Goal: Task Accomplishment & Management: Use online tool/utility

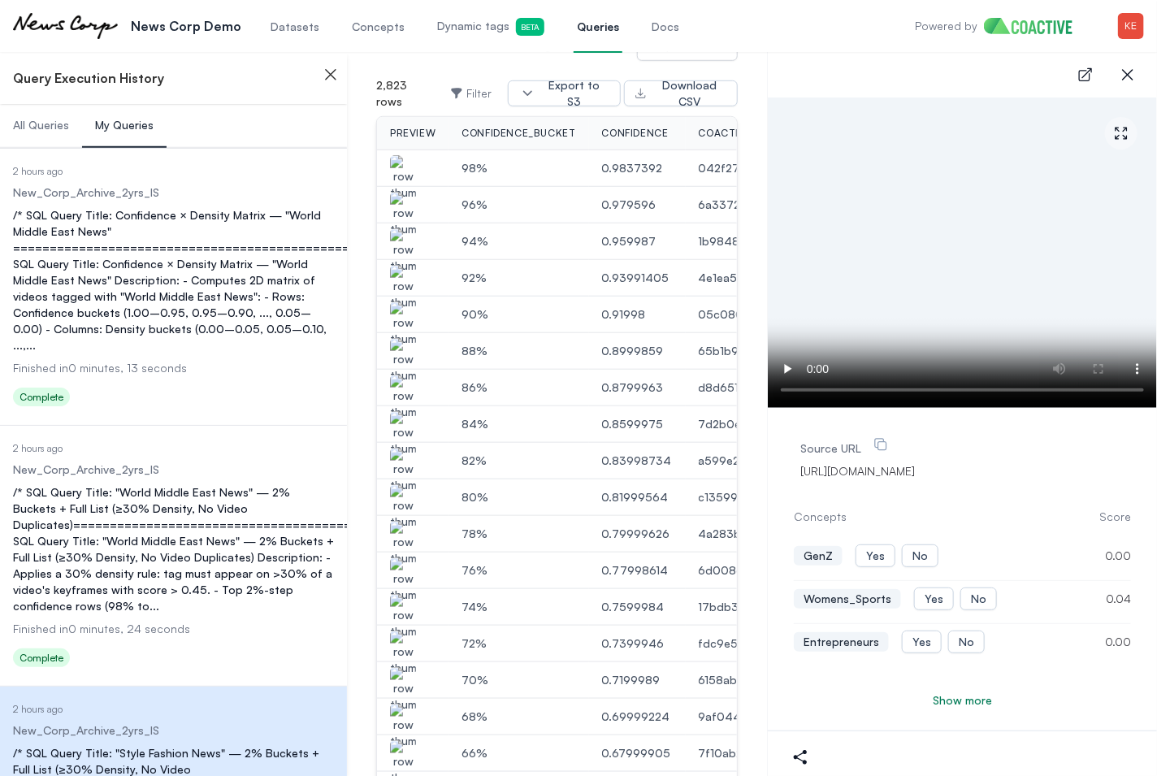
scroll to position [58, 0]
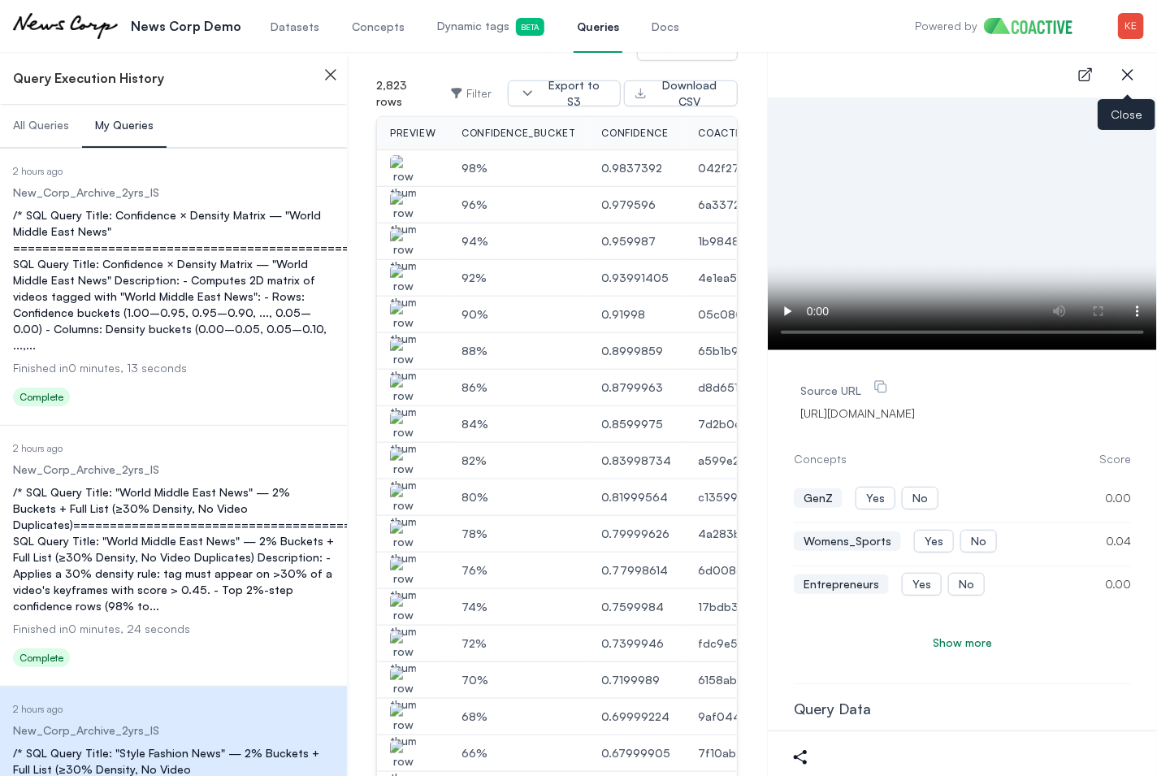
click at [1135, 80] on icon "button" at bounding box center [1128, 75] width 20 height 20
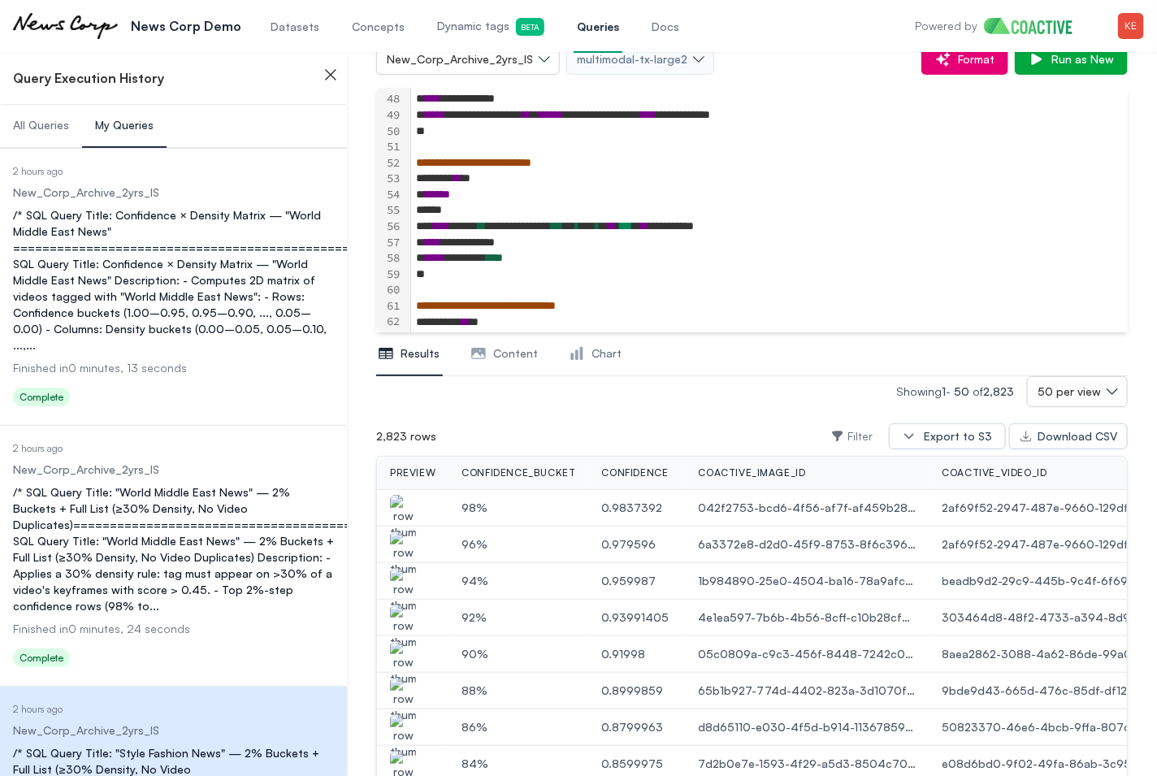
scroll to position [0, 0]
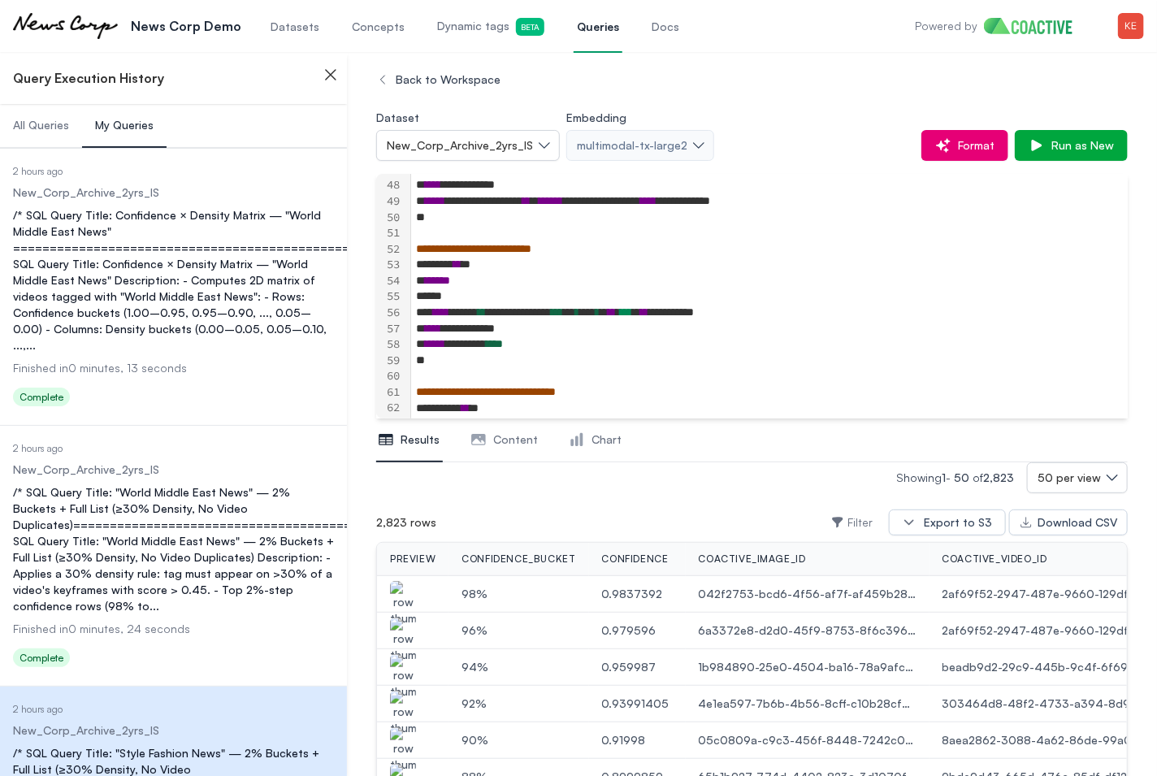
click at [505, 442] on span "Content" at bounding box center [515, 440] width 45 height 16
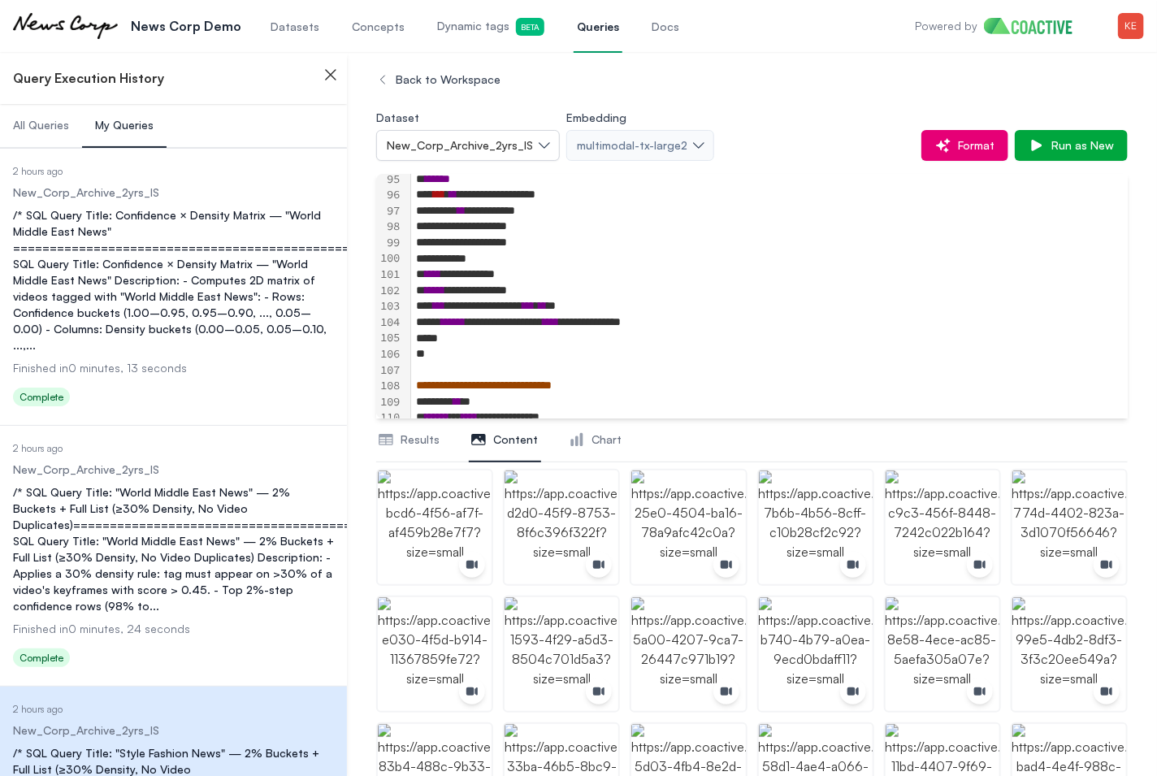
scroll to position [1502, 2]
click at [321, 389] on icon at bounding box center [321, 399] width 20 height 20
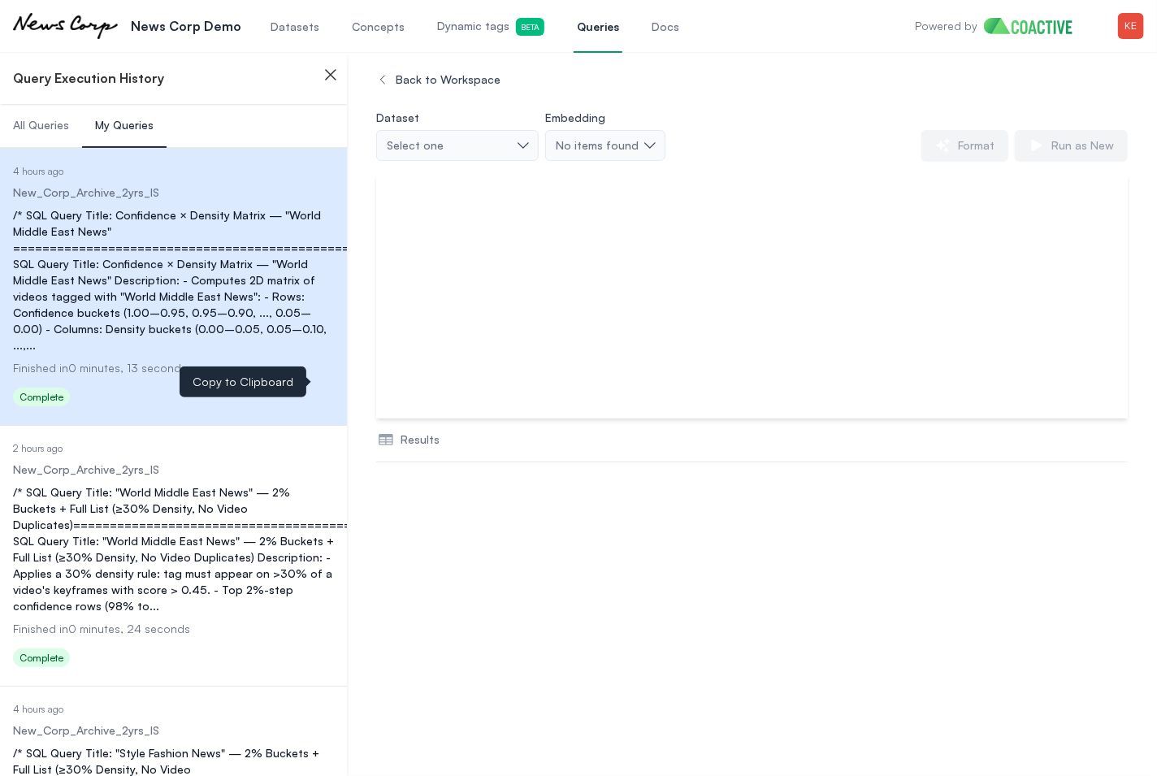
click at [320, 389] on icon at bounding box center [321, 399] width 20 height 20
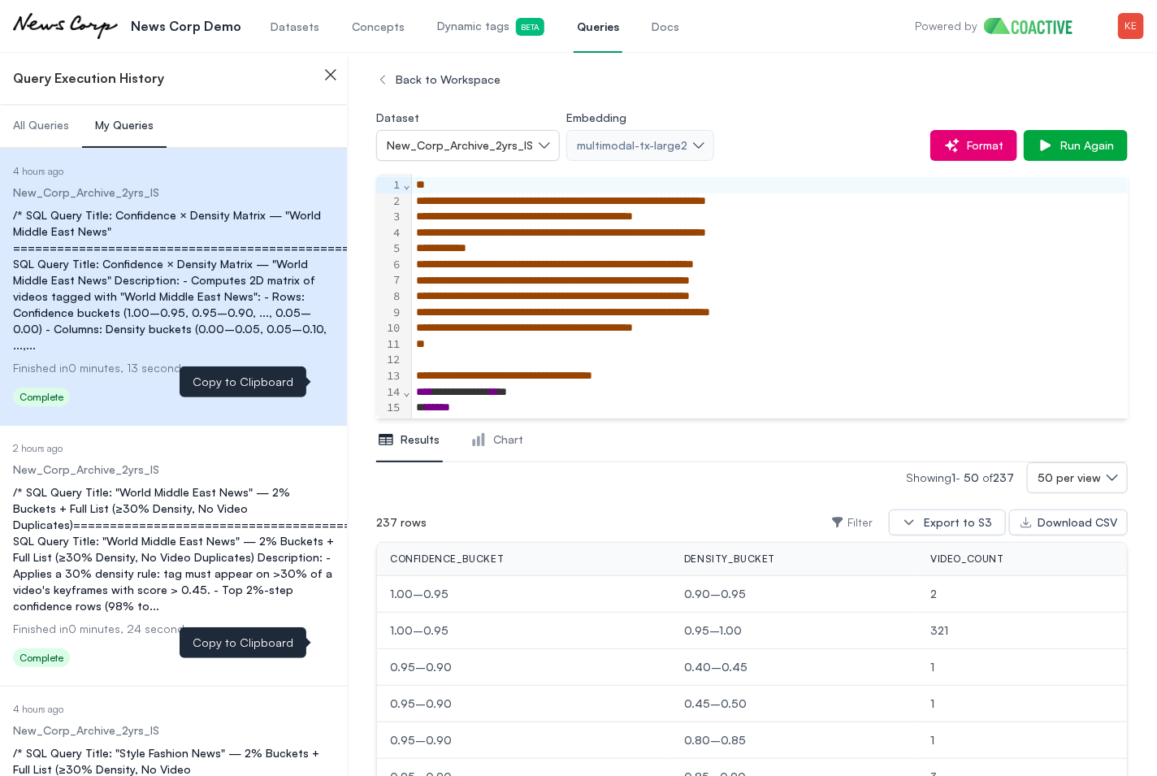
click at [320, 652] on icon at bounding box center [322, 660] width 14 height 16
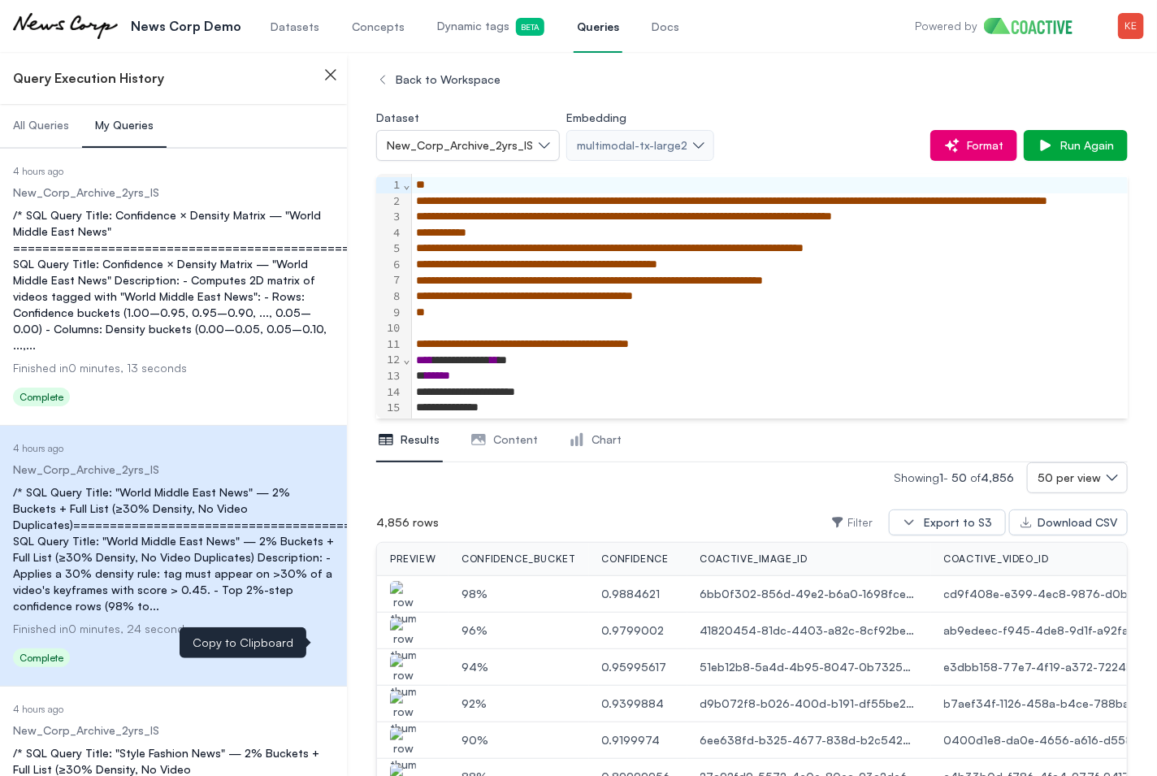
click at [510, 297] on span "**********" at bounding box center [525, 295] width 217 height 11
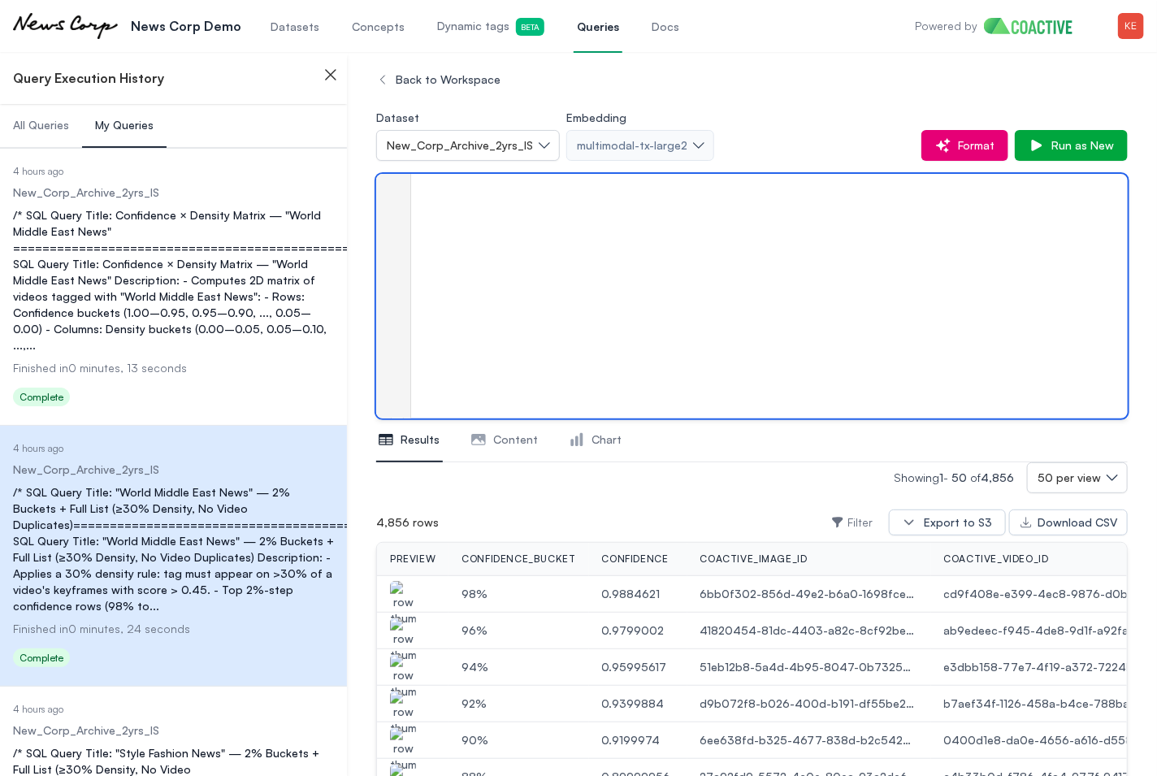
scroll to position [1639, 0]
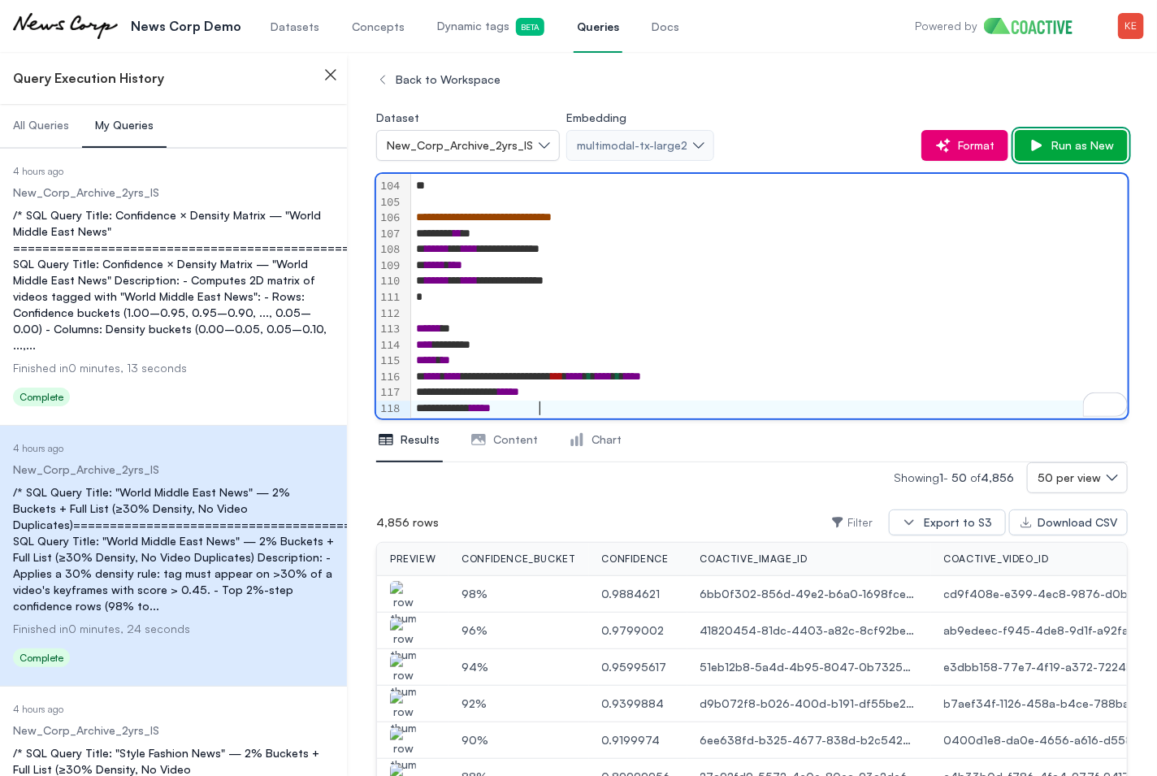
click at [1059, 151] on span "Run as New" at bounding box center [1079, 145] width 69 height 16
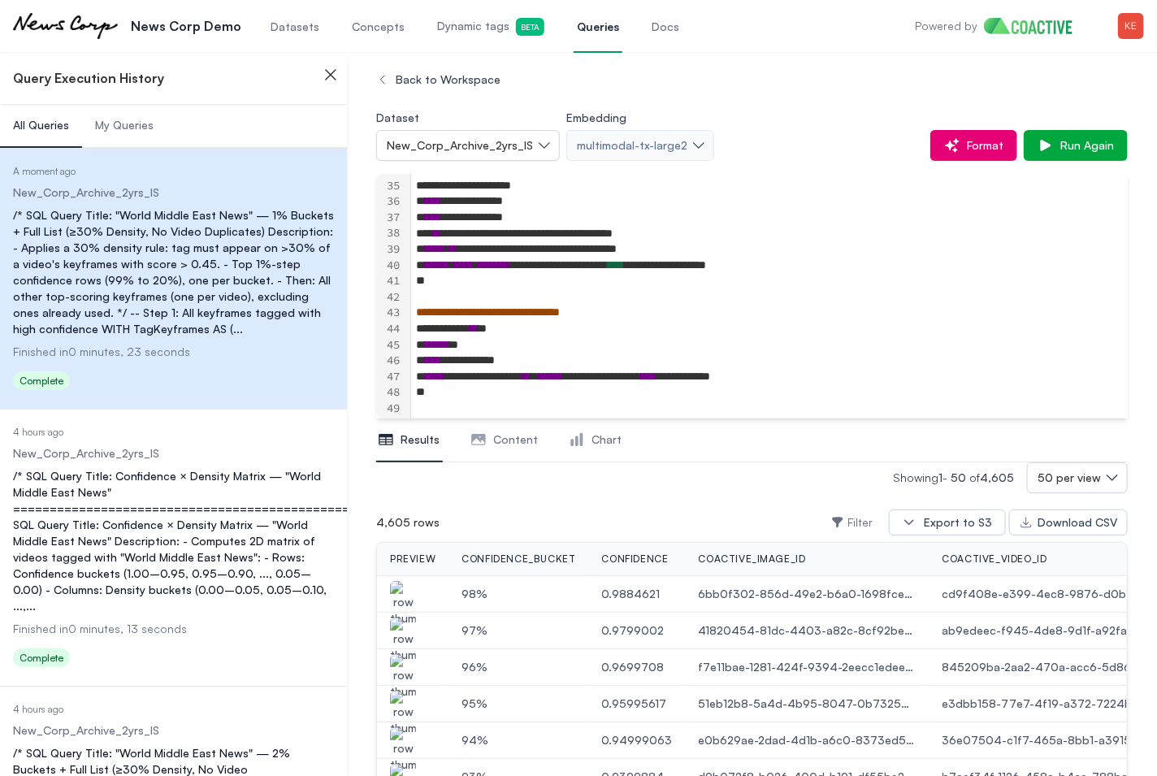
scroll to position [540, 0]
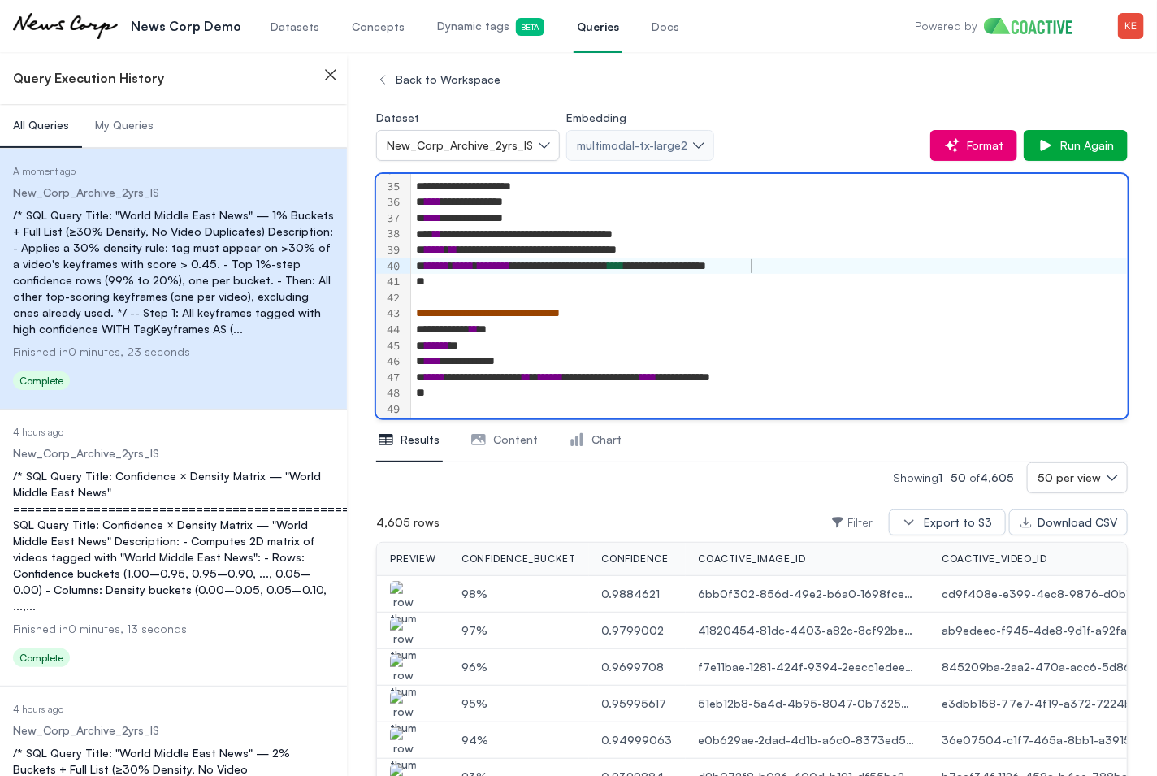
click at [624, 268] on span "****" at bounding box center [616, 265] width 16 height 11
drag, startPoint x: 755, startPoint y: 268, endPoint x: 766, endPoint y: 268, distance: 10.6
click at [766, 268] on div "**********" at bounding box center [768, 266] width 715 height 16
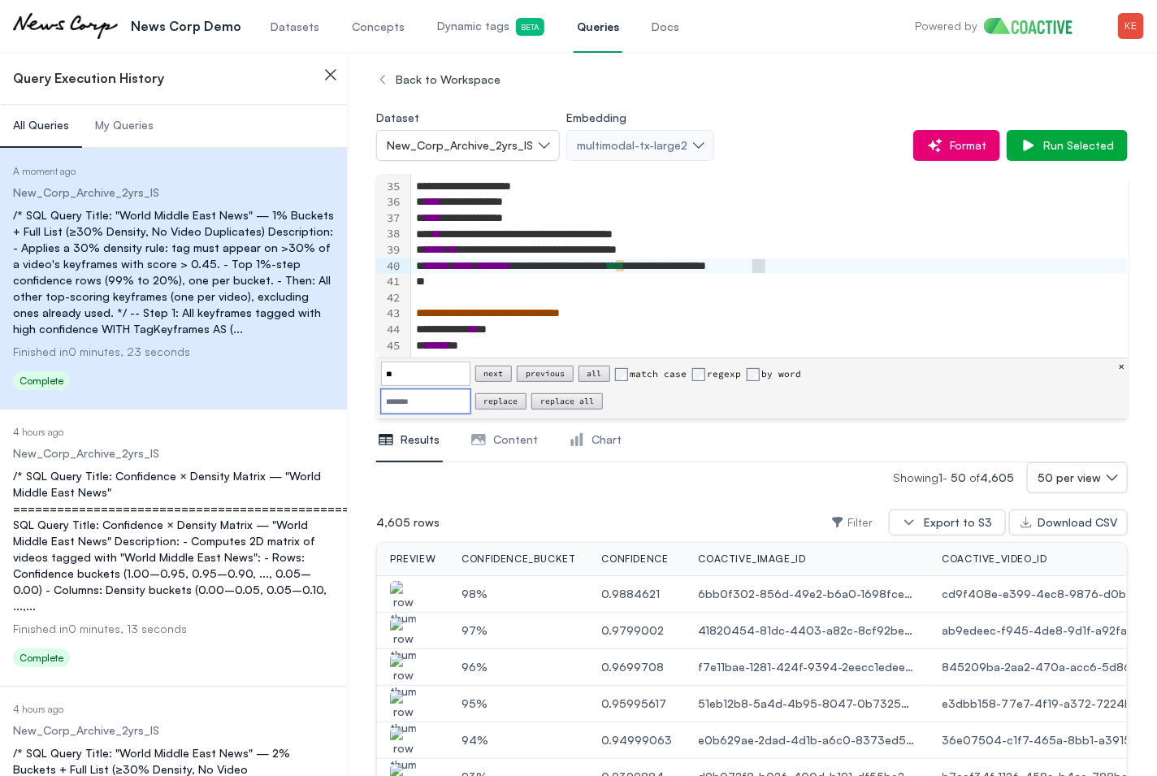
click at [401, 403] on input "Replace" at bounding box center [425, 401] width 89 height 24
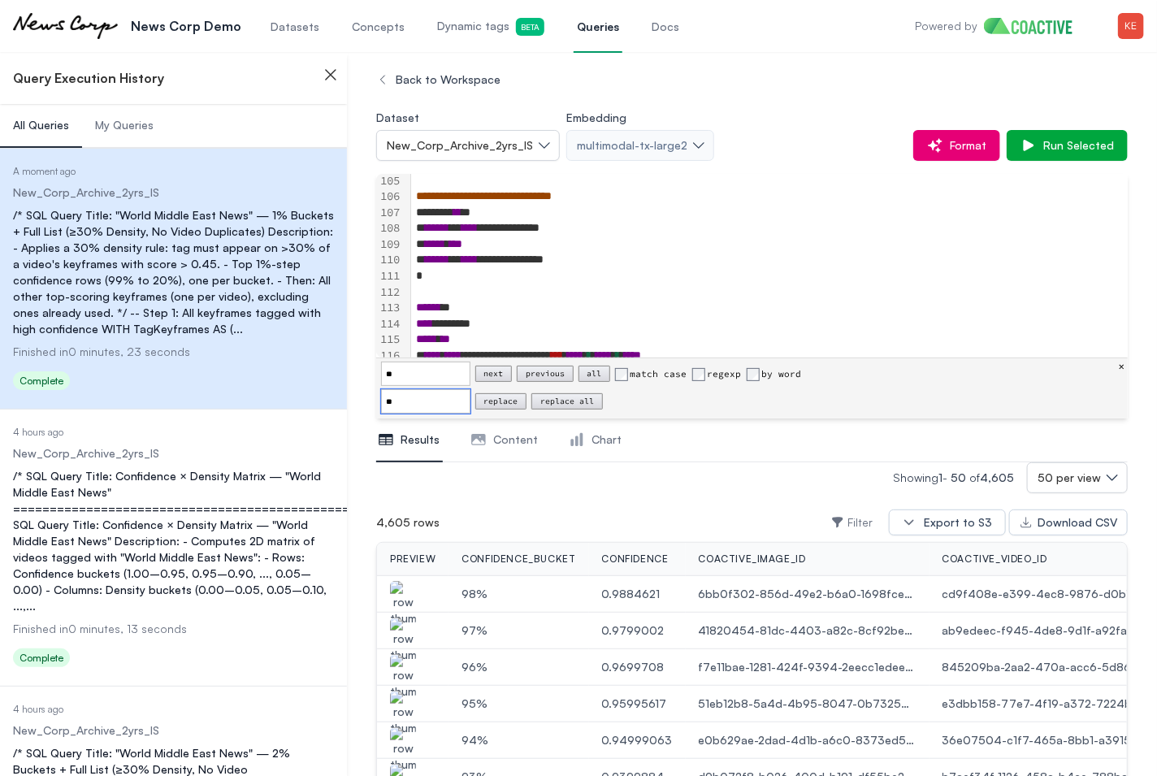
scroll to position [1701, 0]
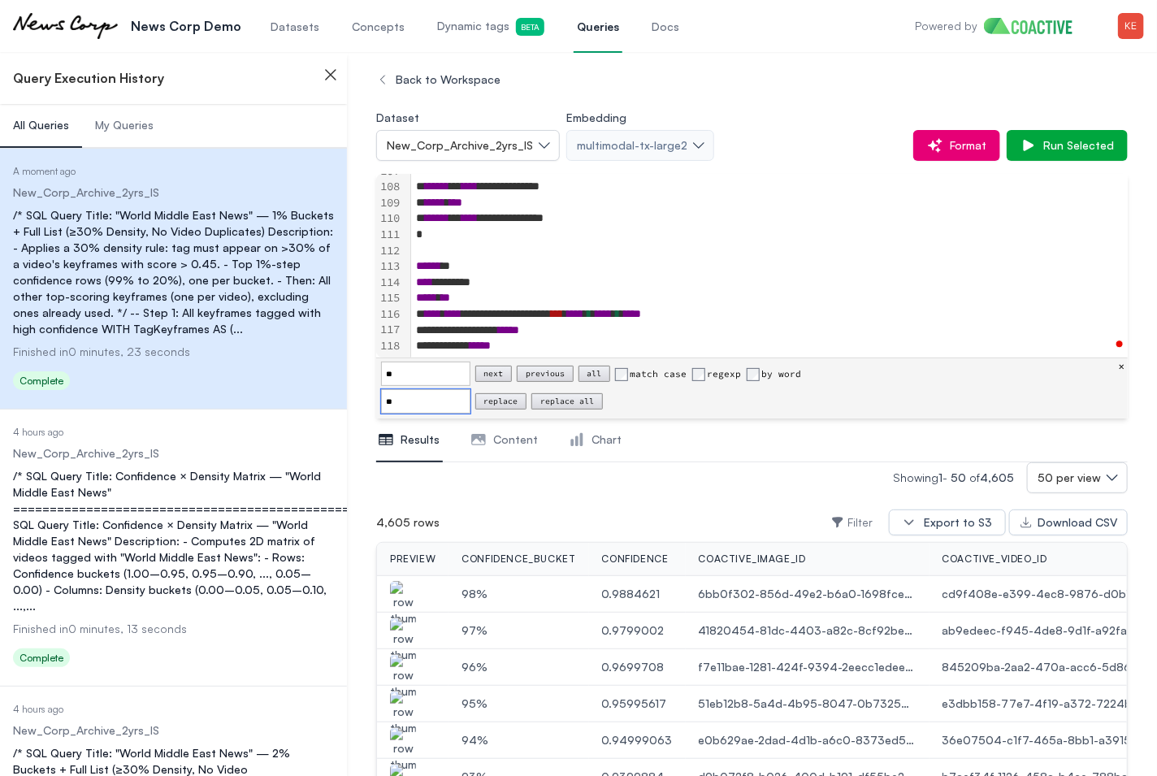
type input "**"
click at [584, 404] on button "replace all" at bounding box center [568, 401] width 72 height 16
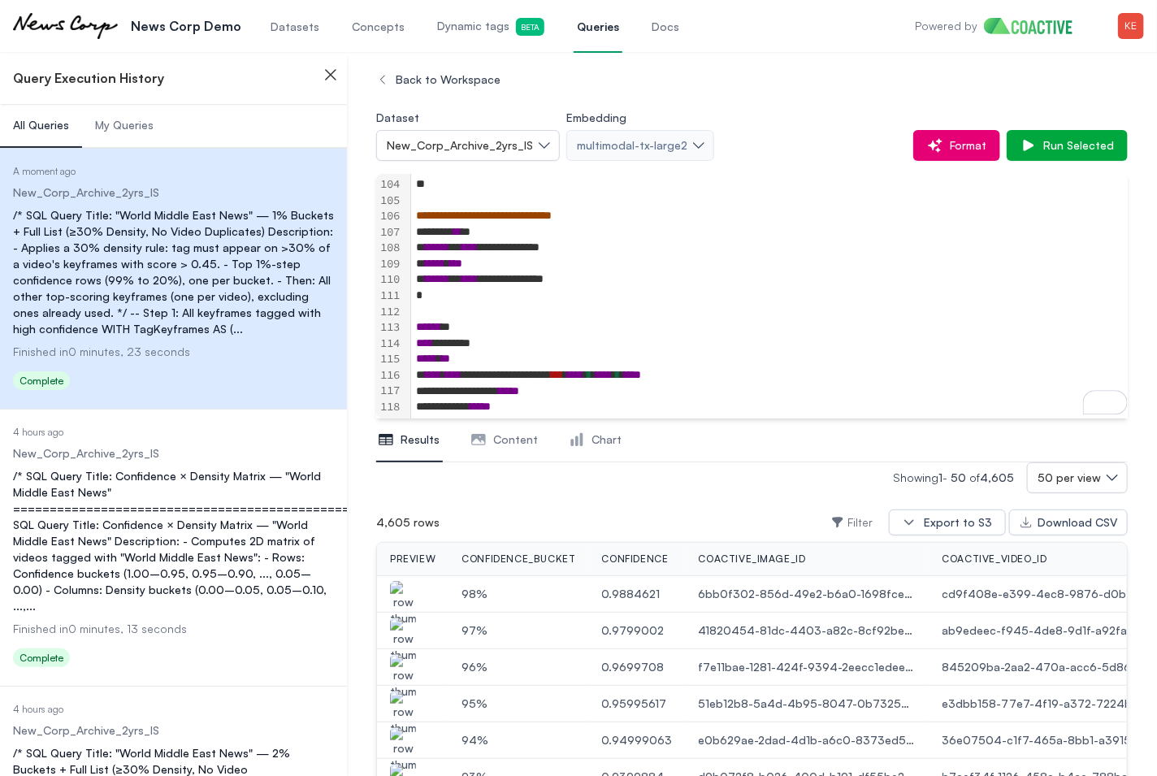
scroll to position [1639, 0]
click at [584, 404] on div "**********" at bounding box center [768, 408] width 715 height 16
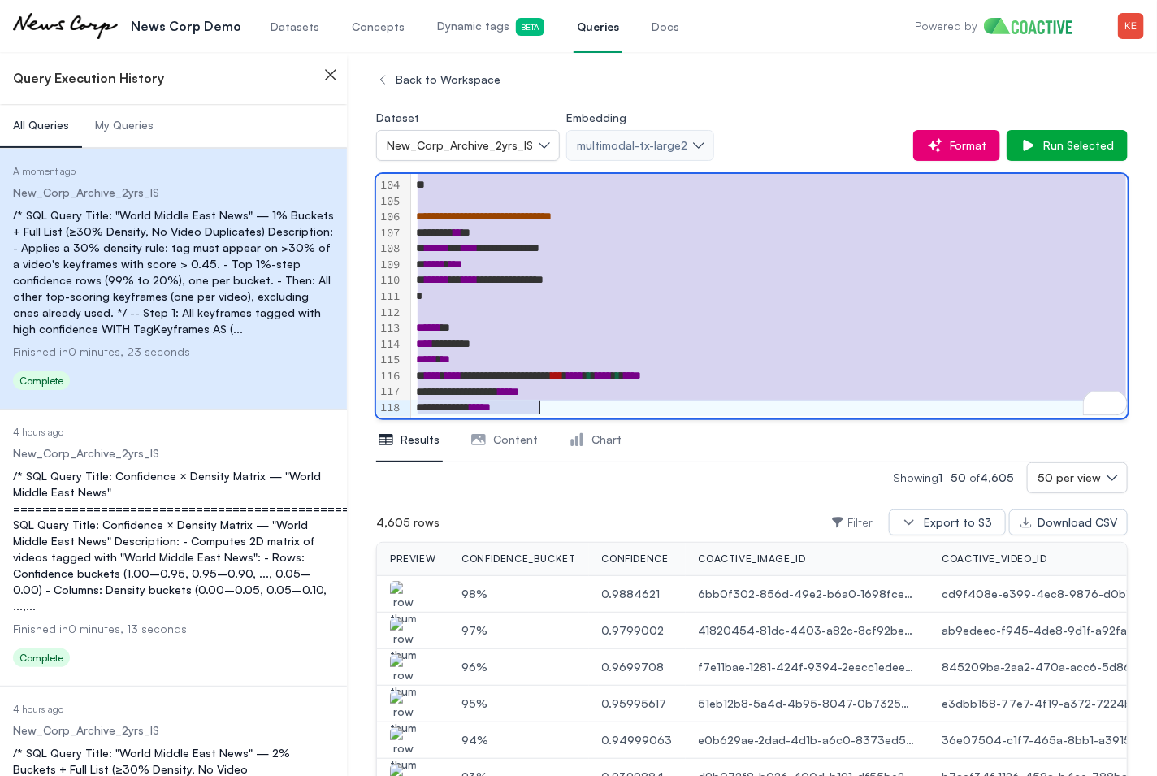
copy div "**********"
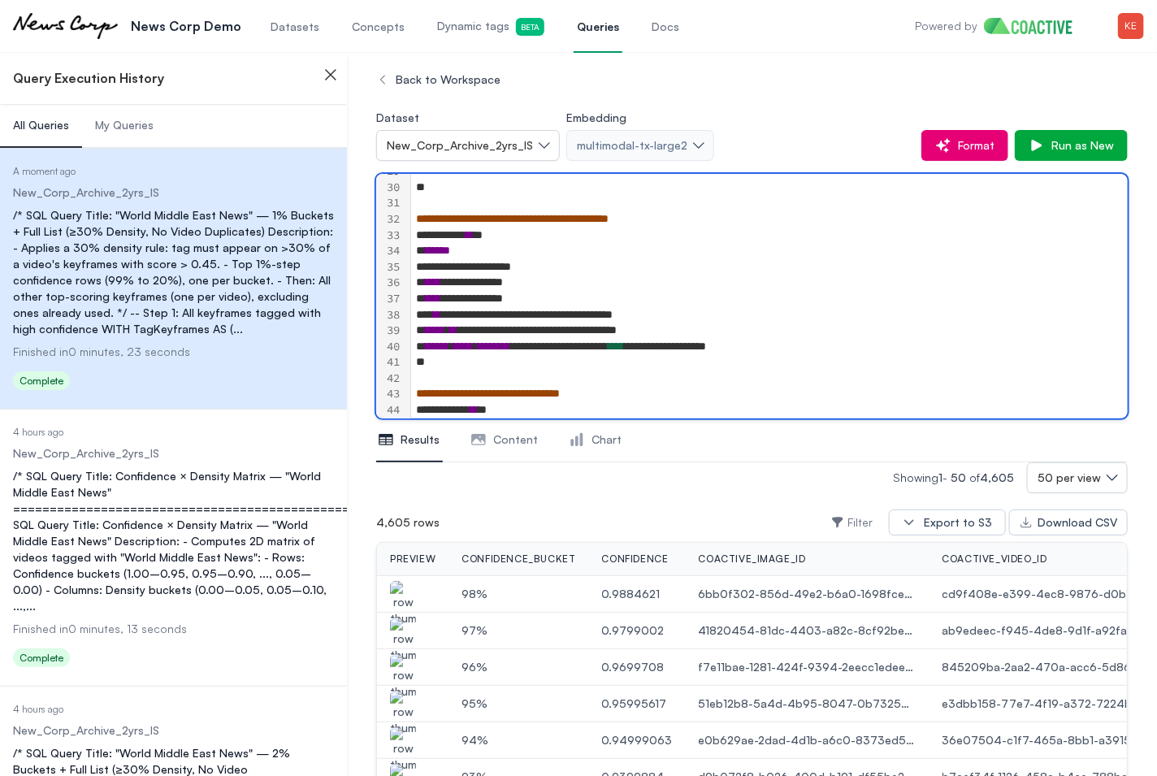
scroll to position [456, 0]
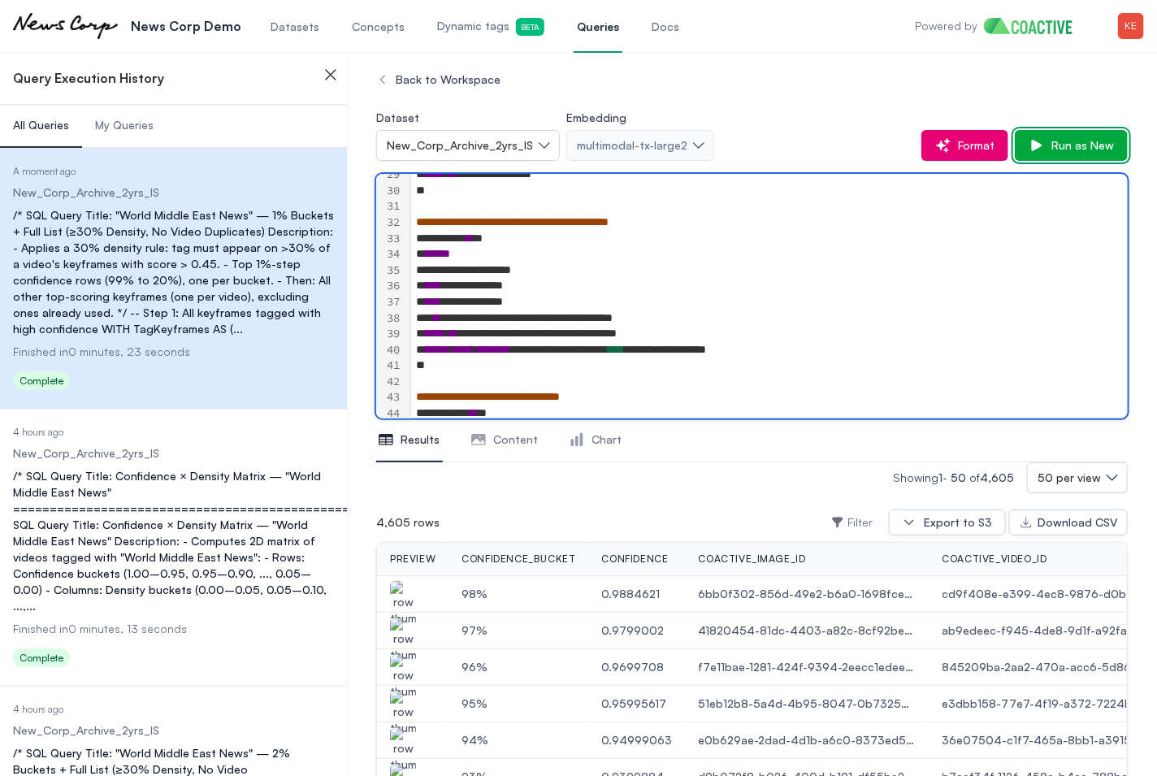
click at [1078, 154] on button "Run as New" at bounding box center [1071, 145] width 113 height 31
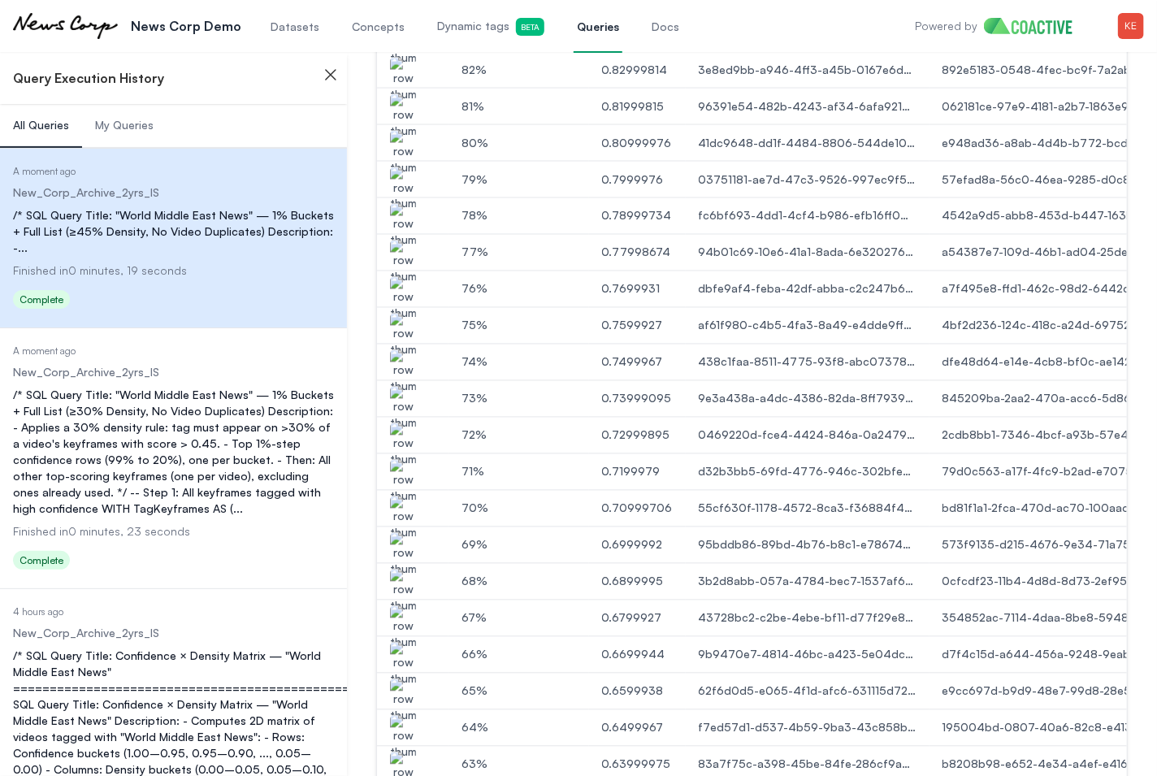
scroll to position [1112, 0]
click at [405, 509] on img "button" at bounding box center [403, 516] width 26 height 46
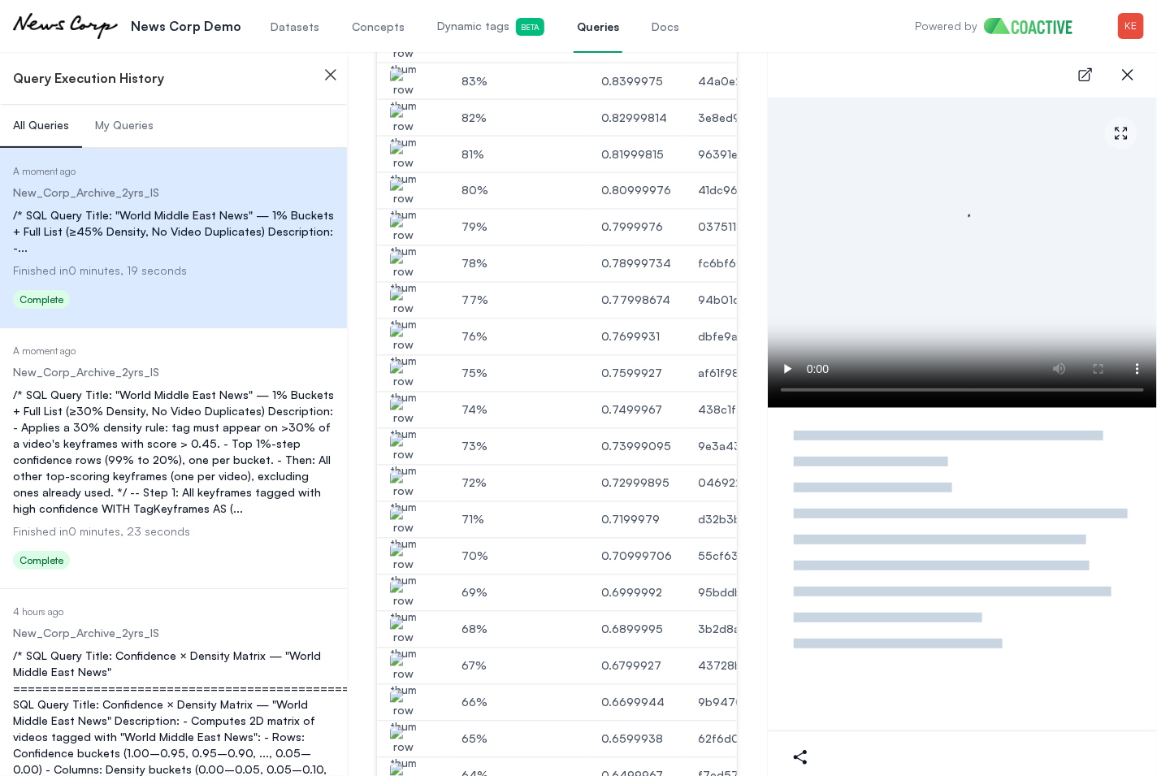
scroll to position [1157, 0]
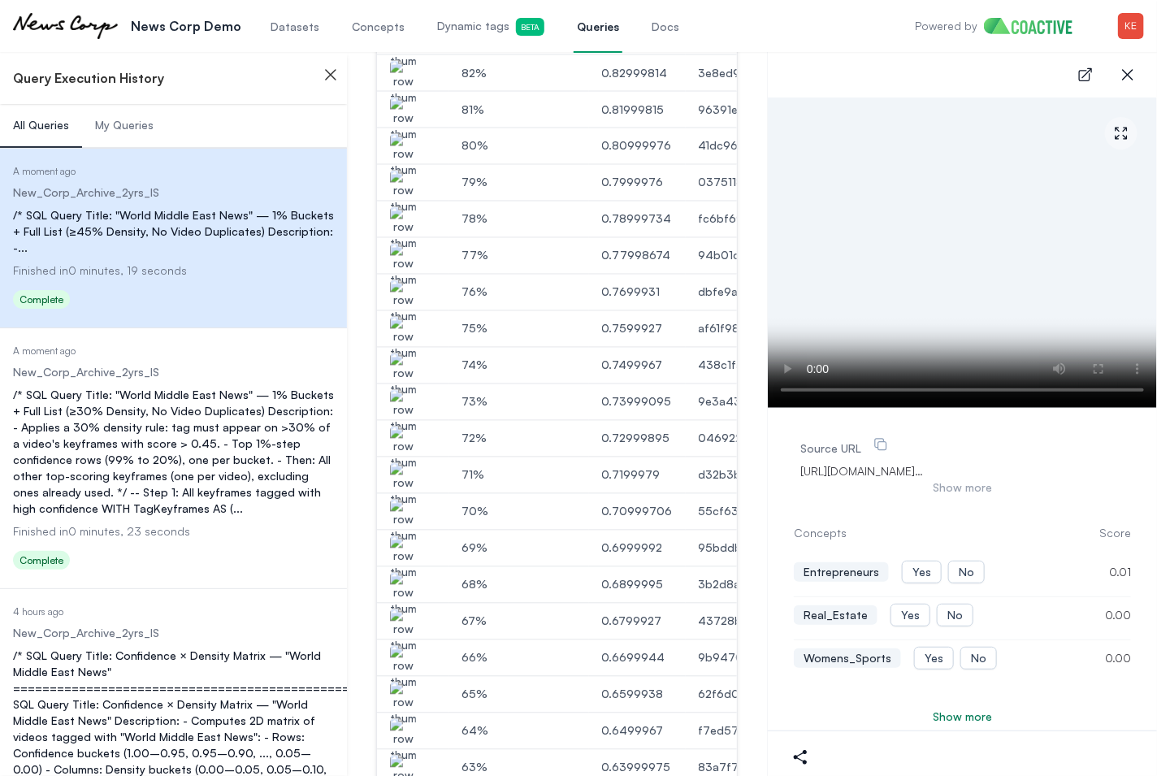
click at [399, 545] on img "button" at bounding box center [403, 559] width 26 height 46
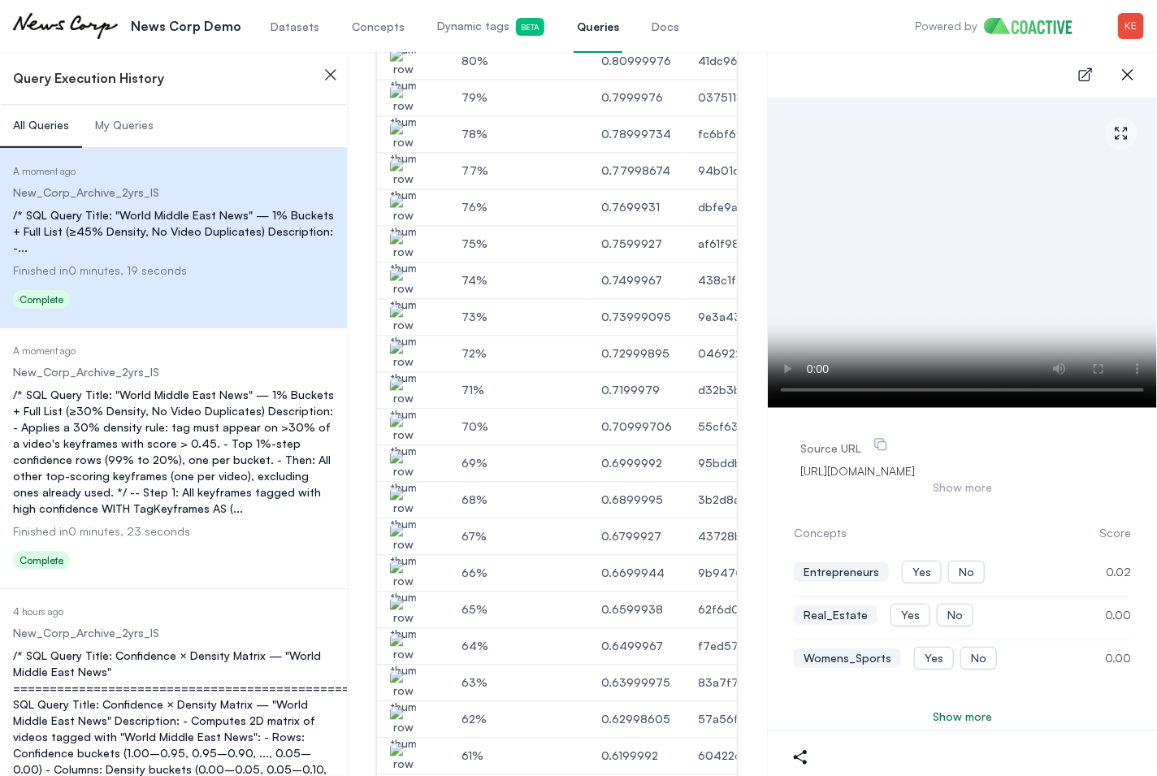
scroll to position [0, 2]
click at [396, 499] on img "button" at bounding box center [401, 511] width 26 height 46
click at [405, 499] on img "button" at bounding box center [401, 511] width 26 height 46
click at [401, 531] on img "button" at bounding box center [401, 547] width 26 height 46
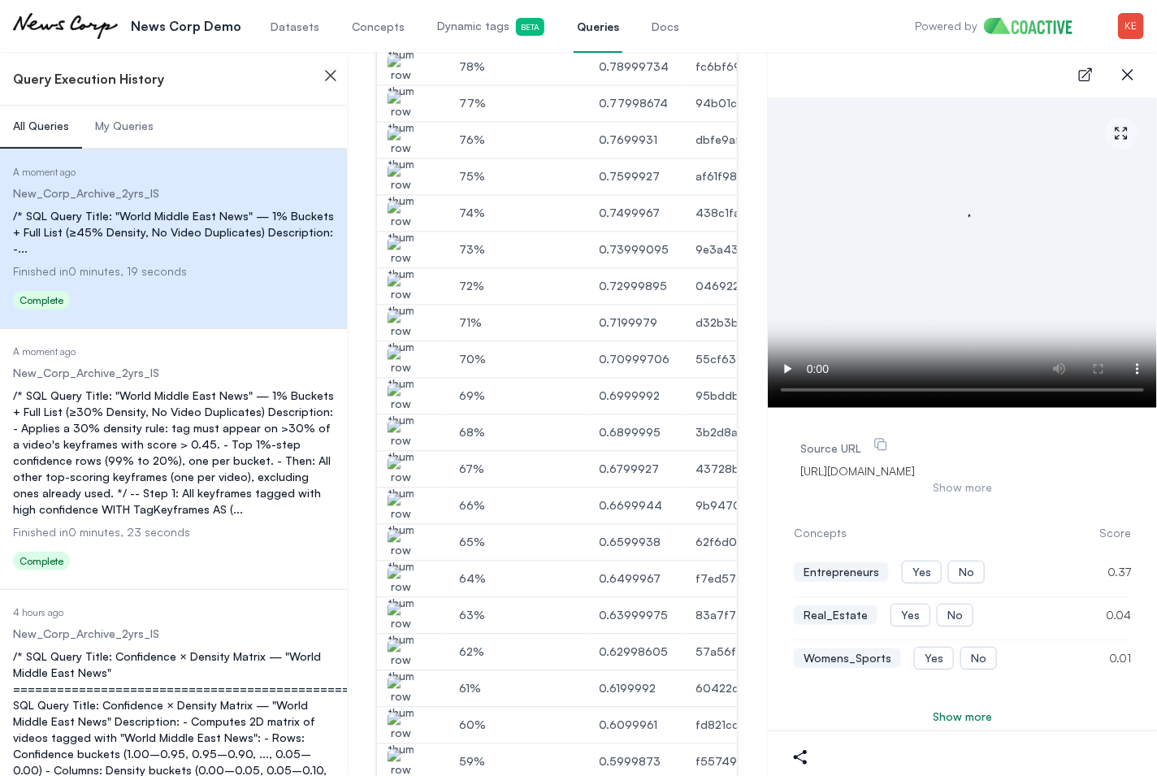
scroll to position [1322, 0]
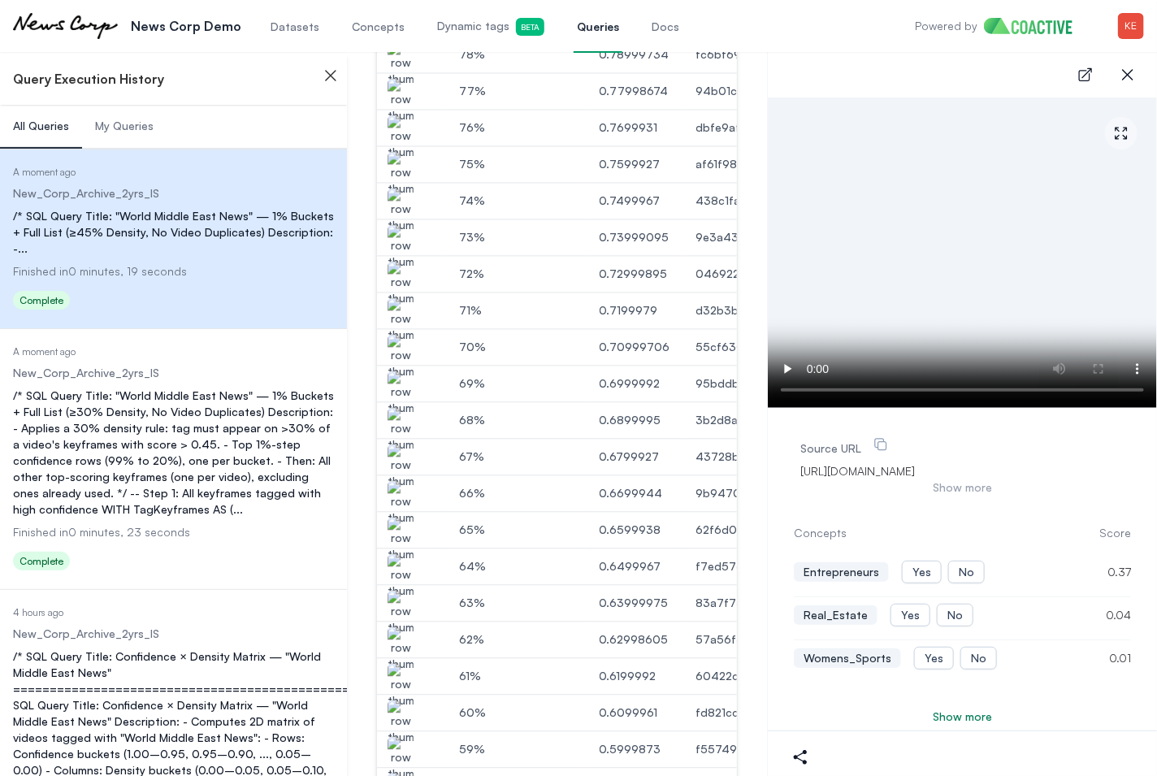
click at [402, 480] on img "button" at bounding box center [401, 503] width 26 height 46
click at [397, 517] on img "button" at bounding box center [401, 540] width 26 height 46
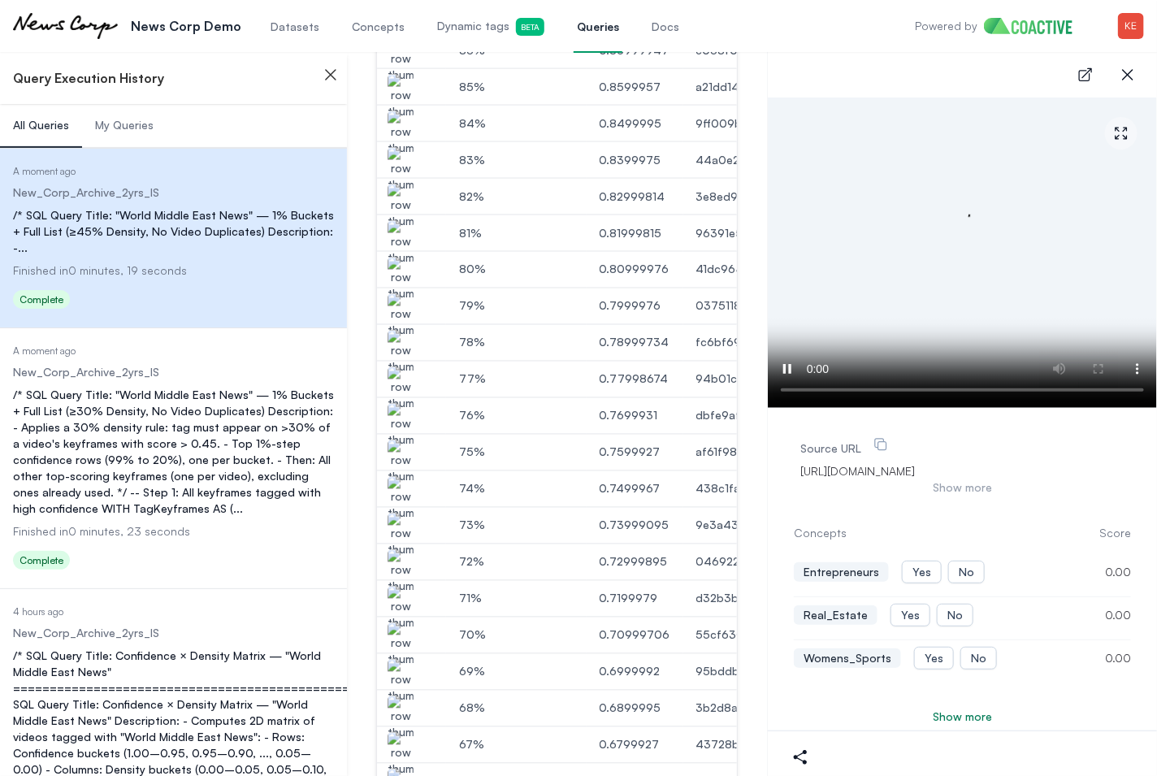
scroll to position [1000, 0]
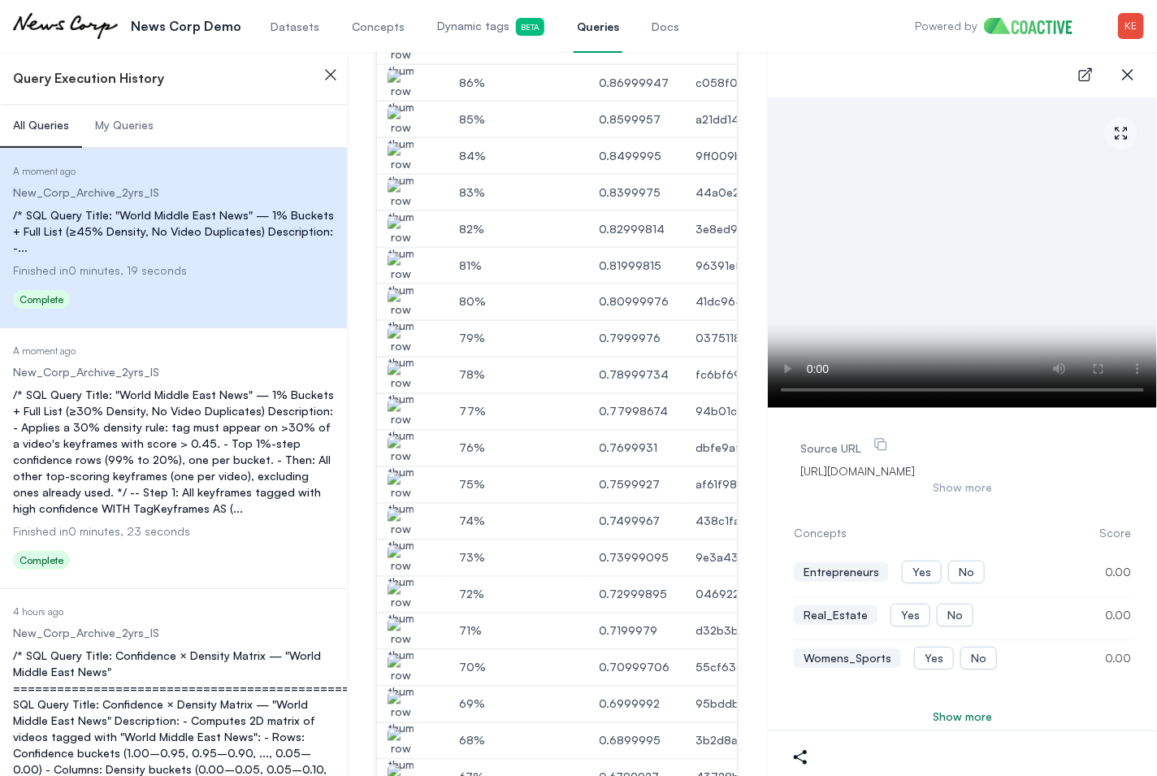
click at [414, 301] on img "button" at bounding box center [401, 312] width 26 height 46
click at [401, 258] on img "button" at bounding box center [401, 276] width 26 height 46
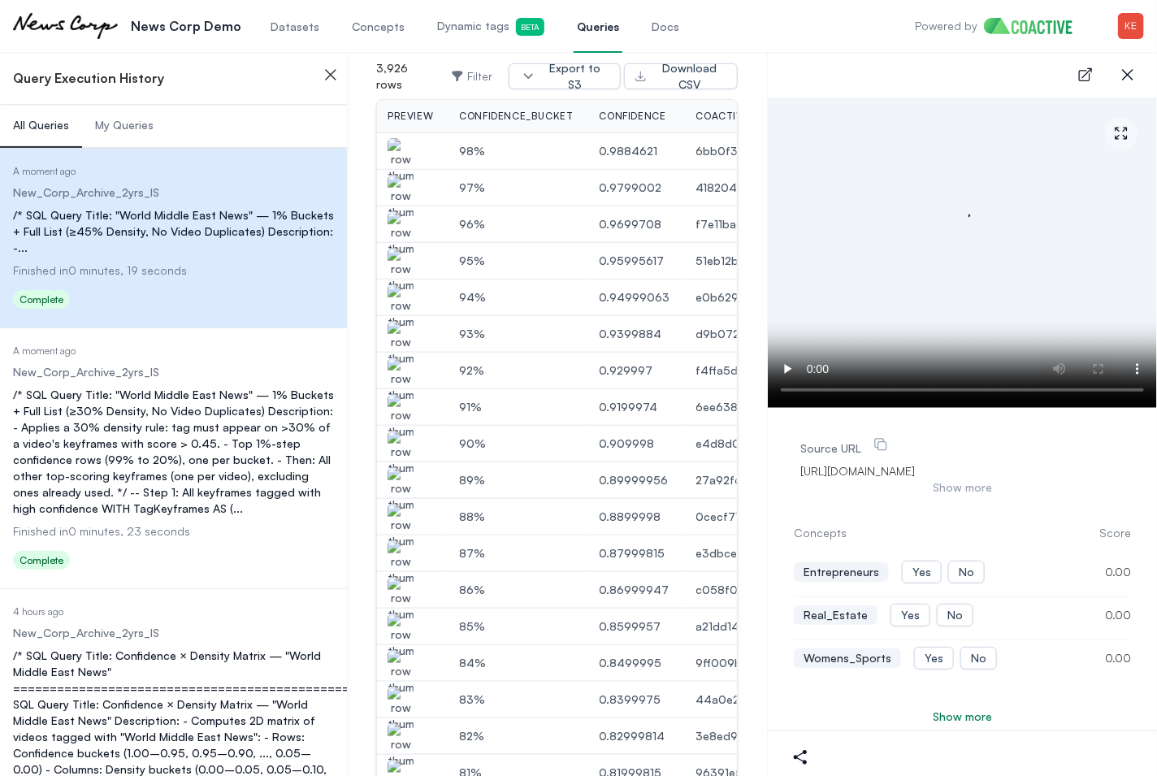
scroll to position [480, 0]
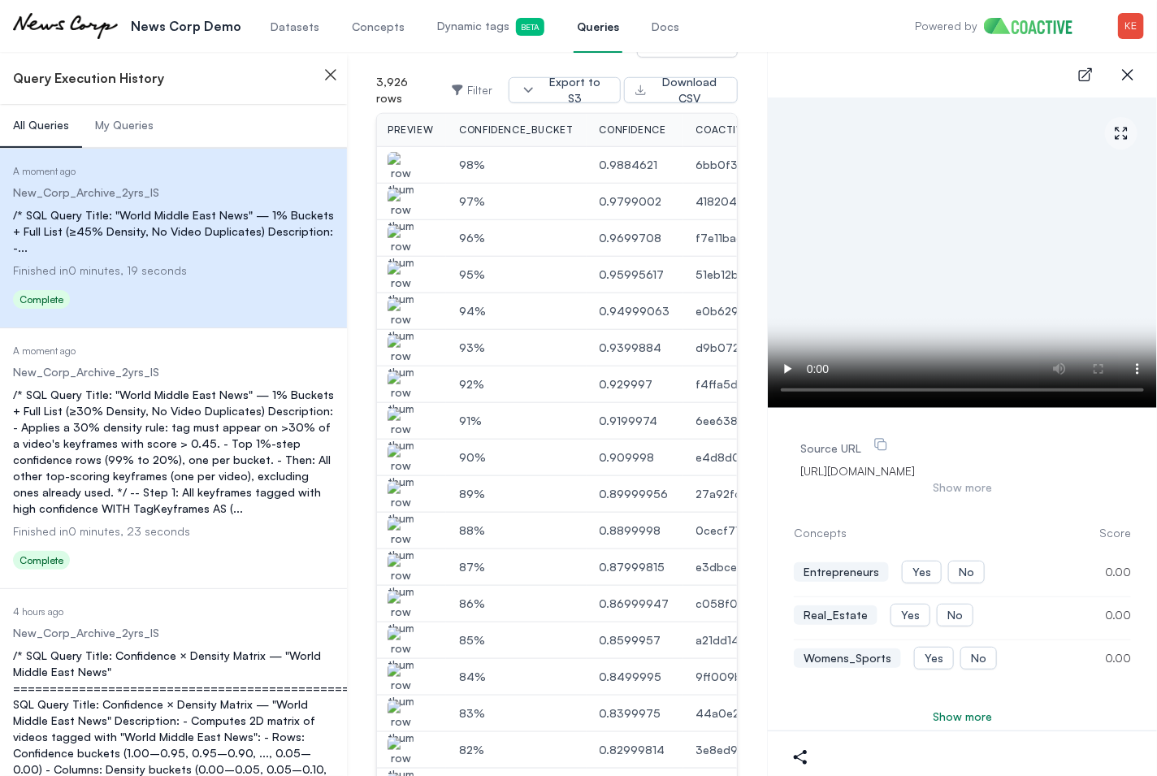
click at [401, 262] on img "button" at bounding box center [401, 285] width 26 height 46
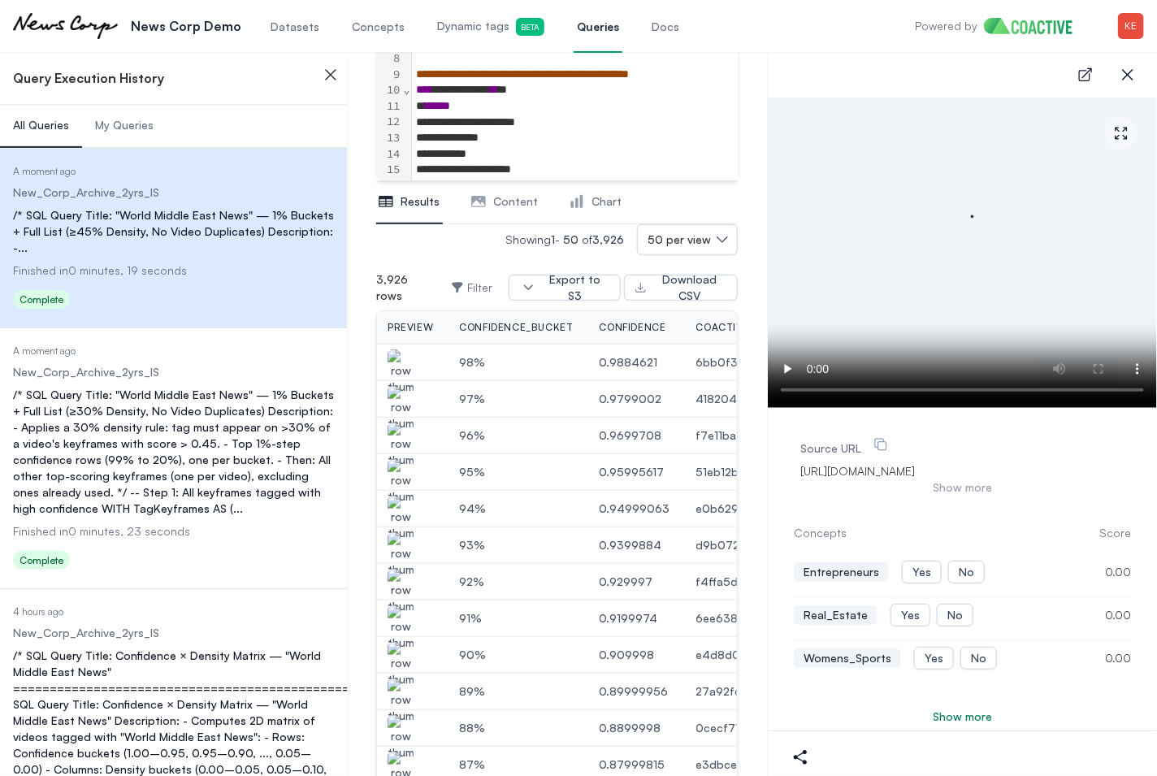
scroll to position [280, 0]
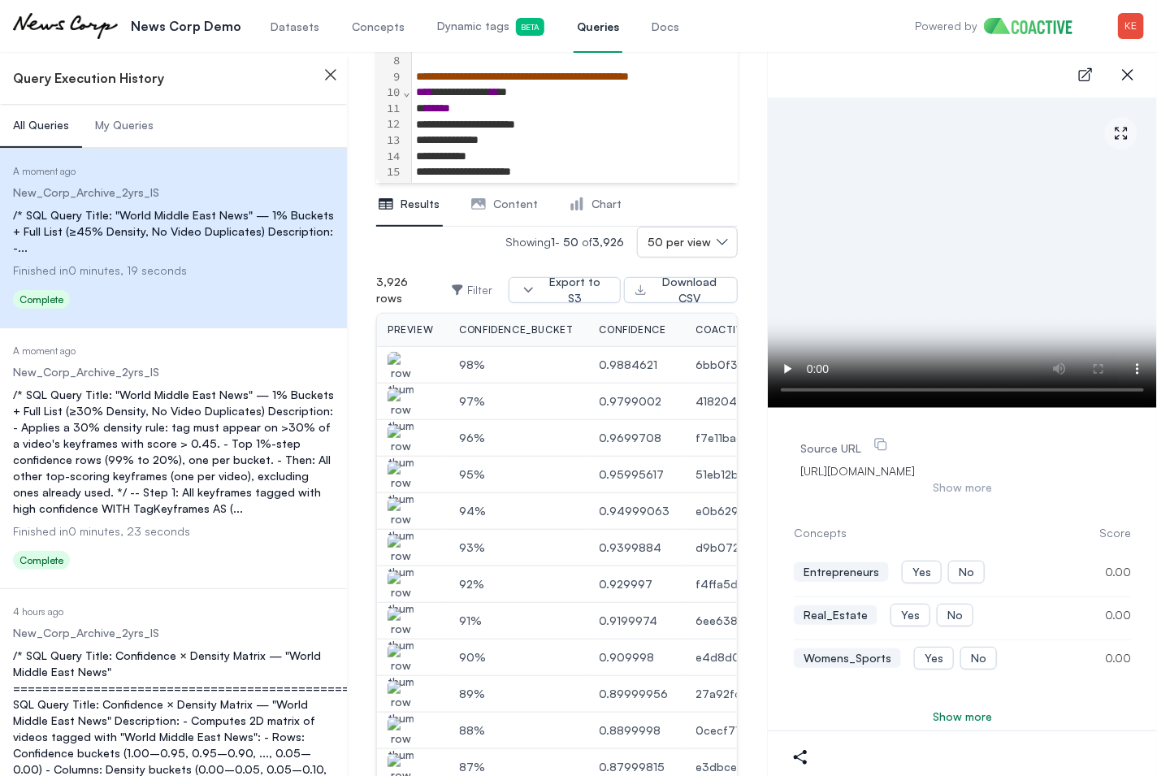
click at [402, 352] on img "button" at bounding box center [401, 375] width 26 height 46
